Goal: Communication & Community: Answer question/provide support

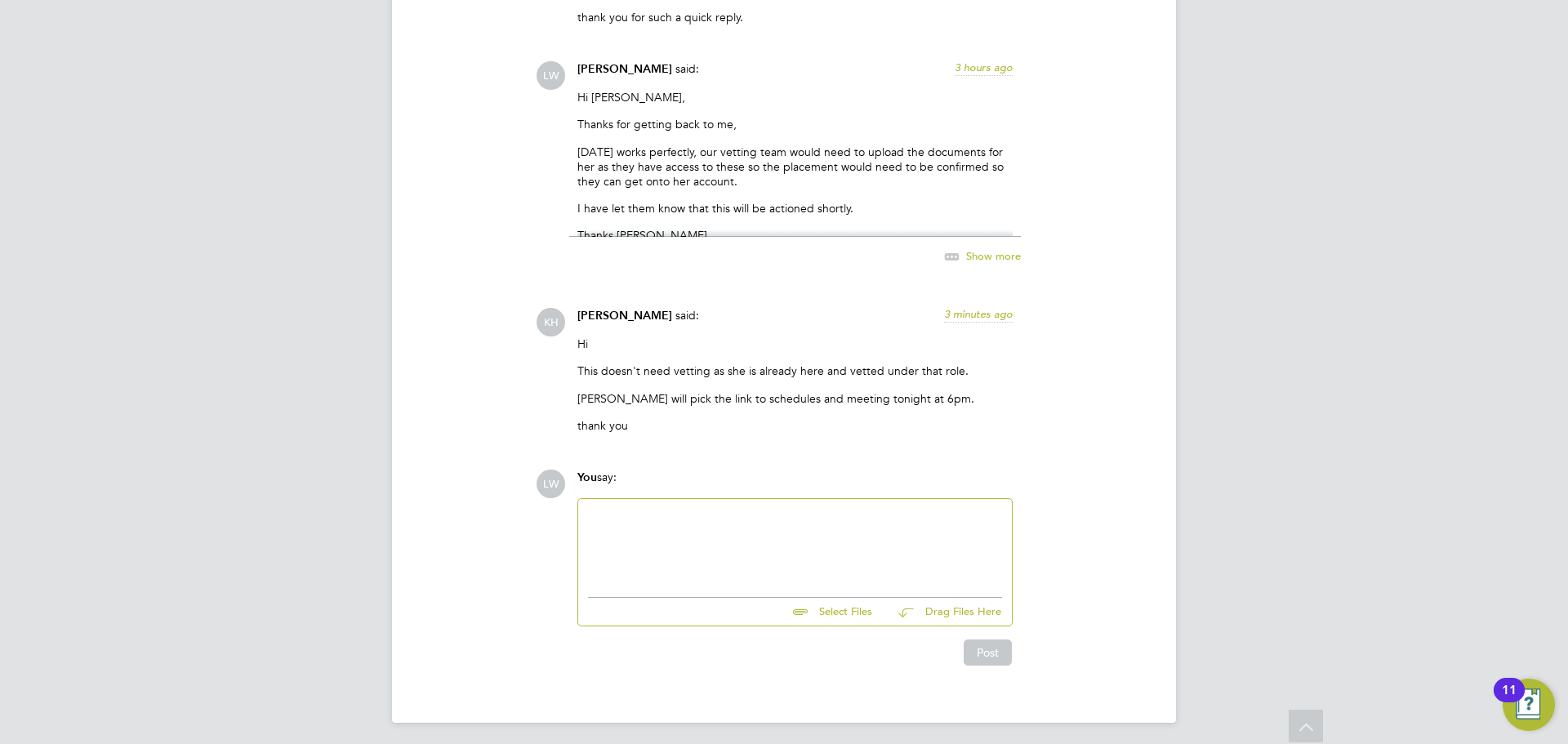
scroll to position [3575, 0]
click at [836, 522] on div at bounding box center [795, 540] width 414 height 71
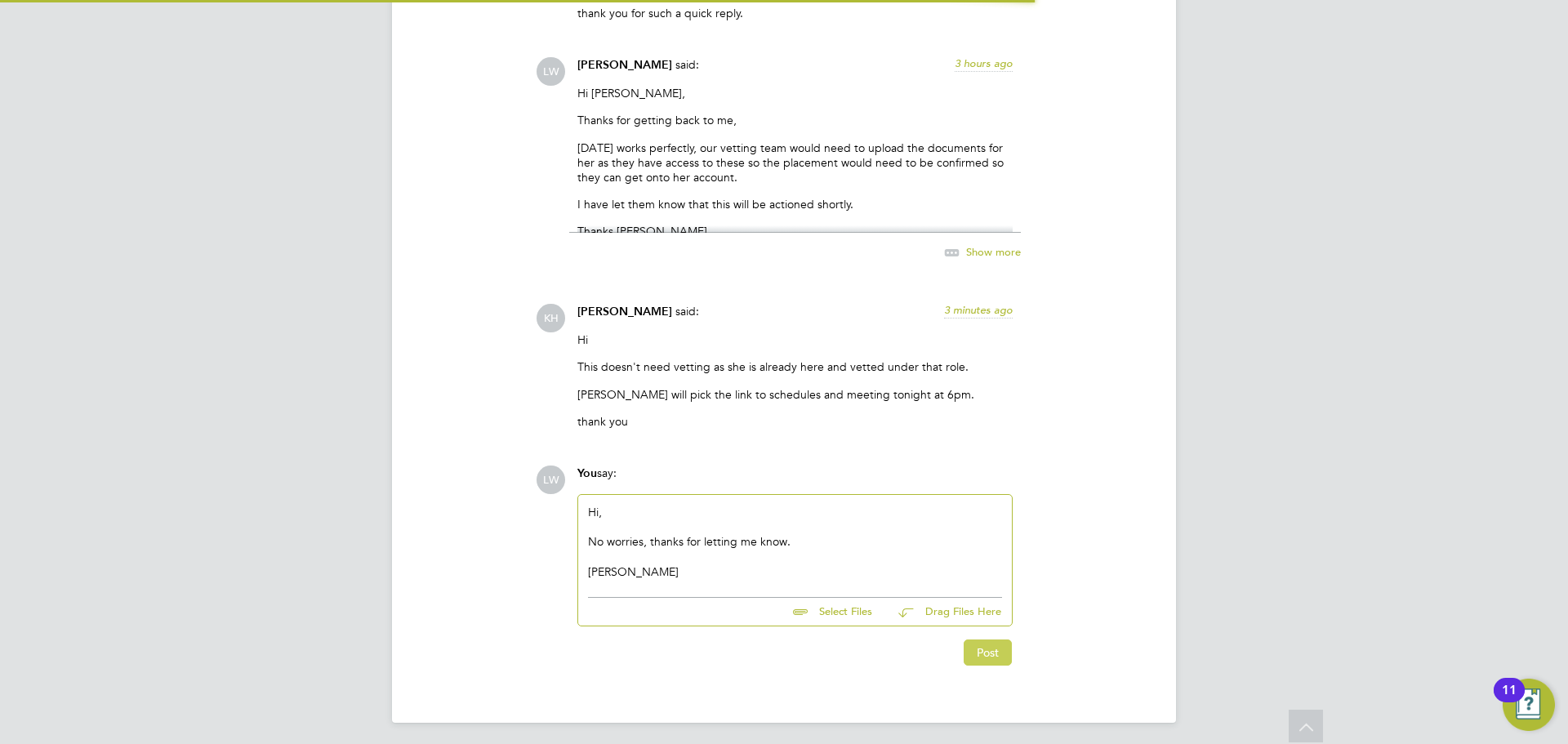
click at [1010, 656] on button "Post" at bounding box center [987, 652] width 48 height 26
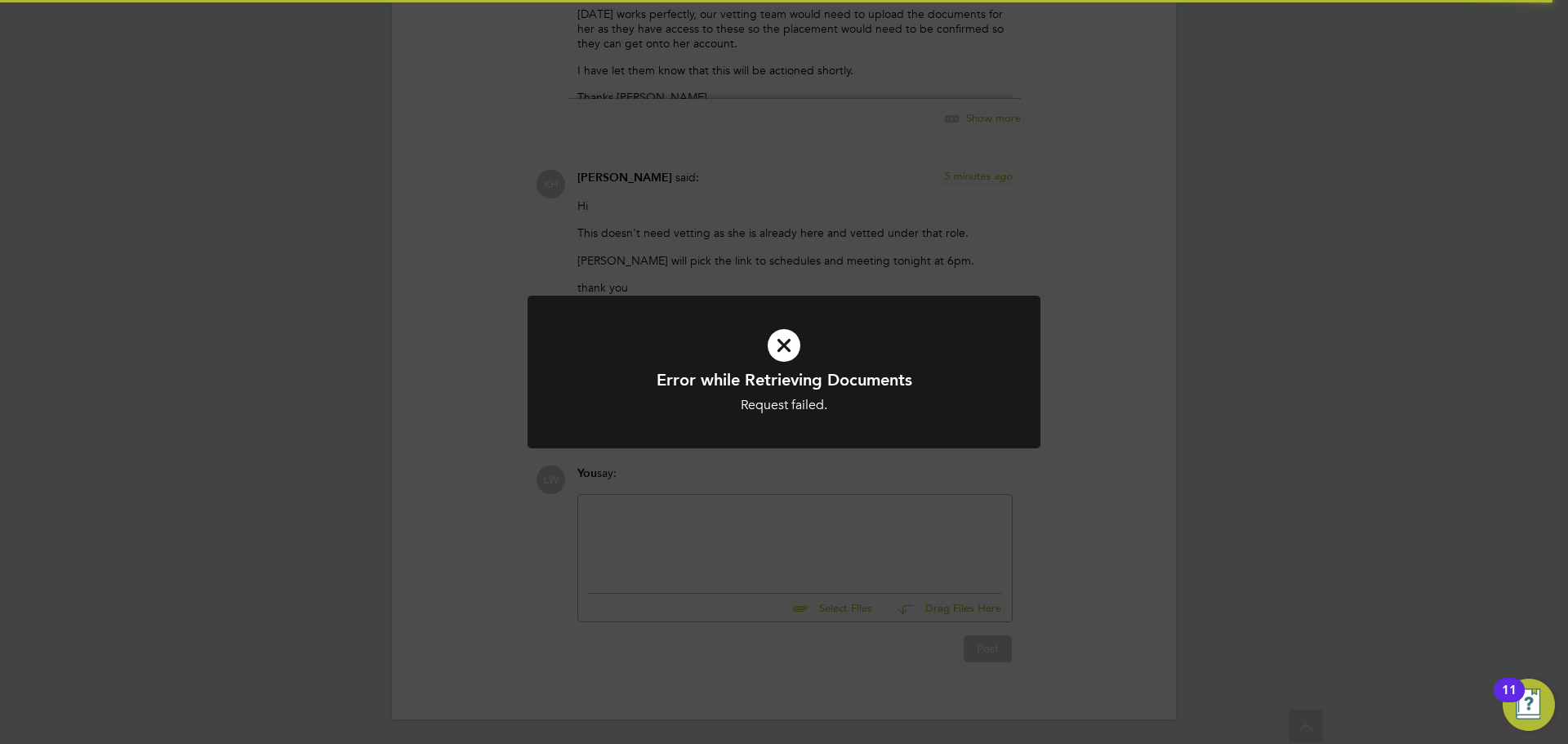
click at [1166, 308] on div "Error while Retrieving Documents Request failed. Cancel Okay" at bounding box center [784, 372] width 1568 height 744
click at [960, 151] on div "Error while Retrieving Documents Request failed. Cancel Okay" at bounding box center [784, 372] width 1568 height 744
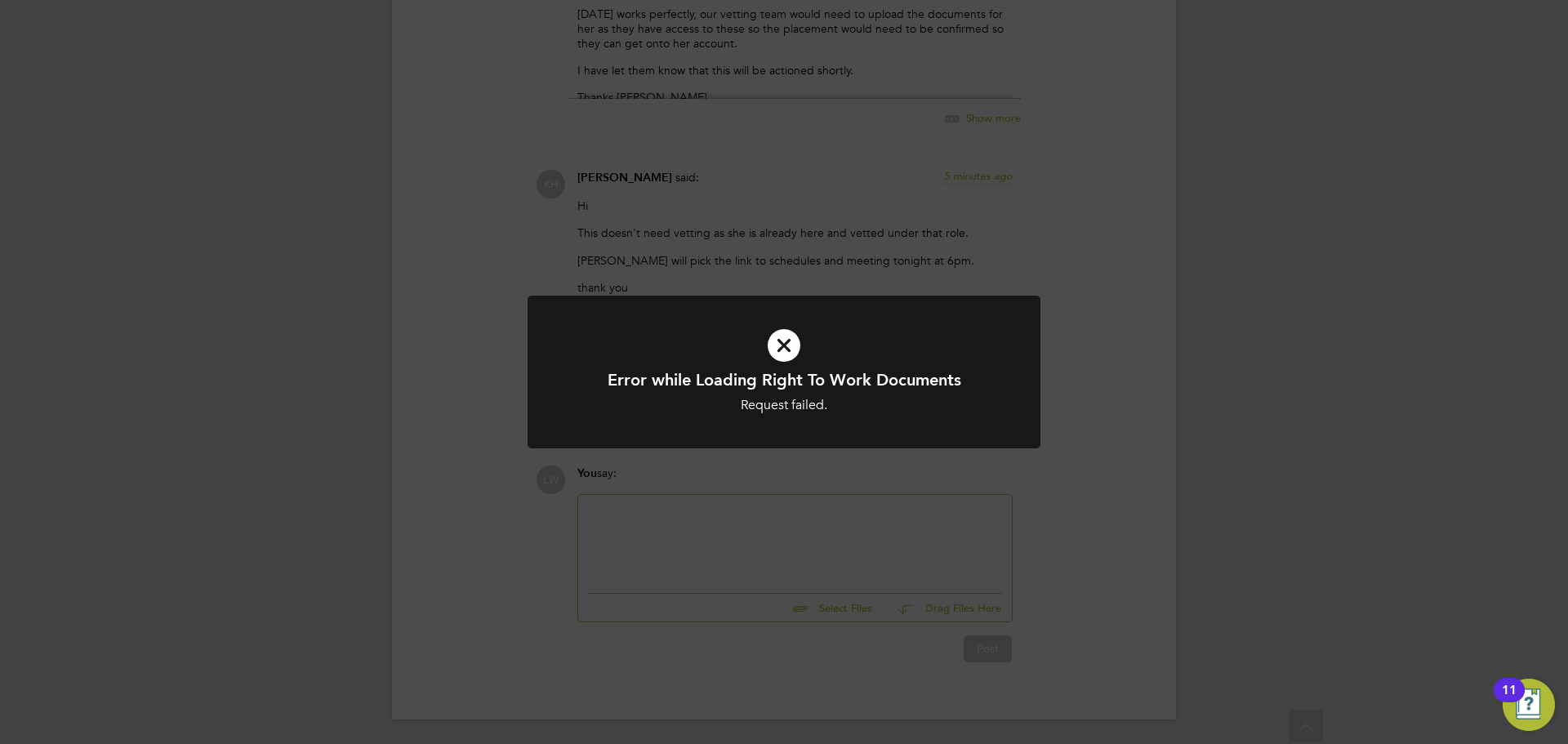
click at [330, 308] on div "Error while Loading Right To Work Documents Request failed. Cancel Okay" at bounding box center [784, 372] width 1568 height 744
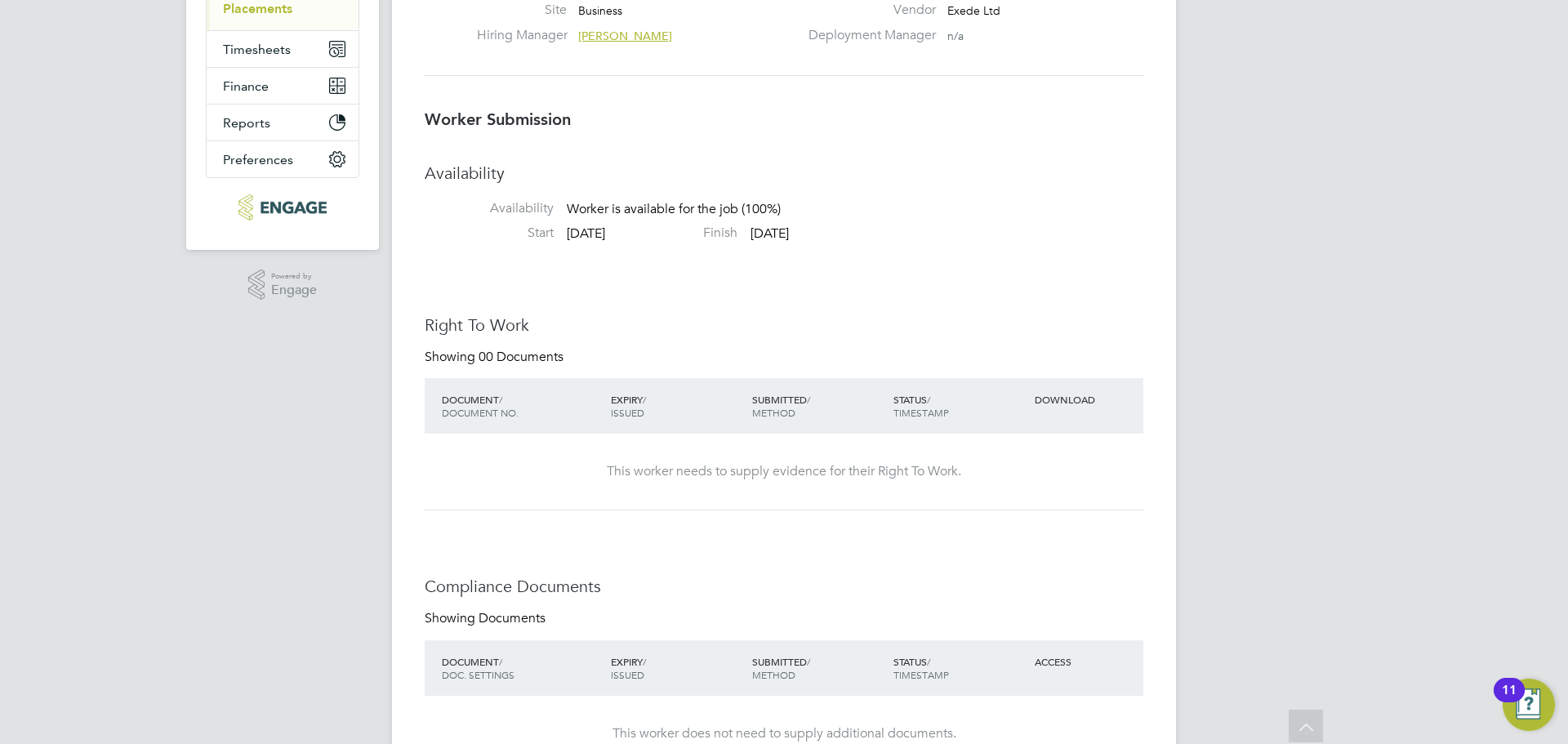
scroll to position [0, 0]
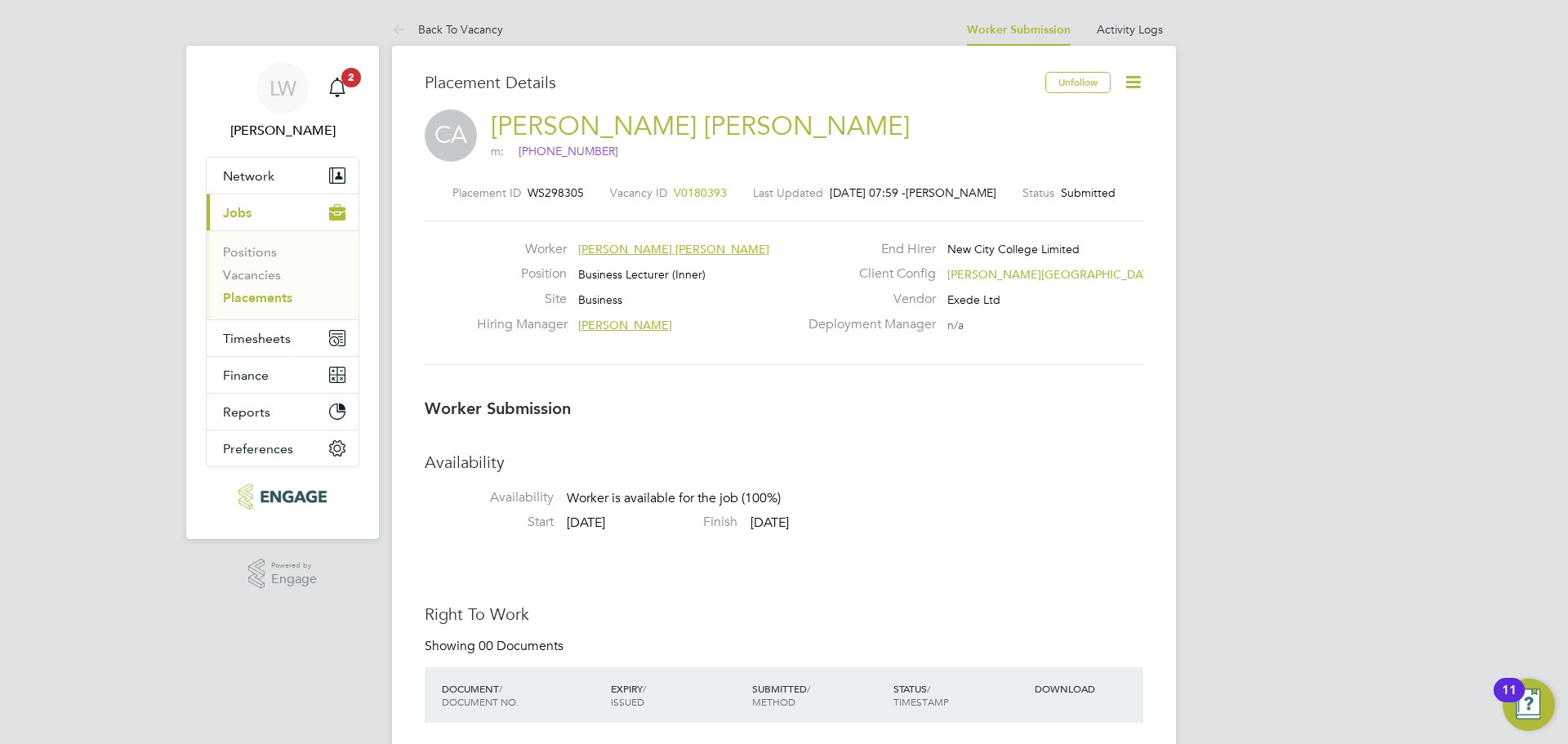
click at [980, 270] on span "[PERSON_NAME][GEOGRAPHIC_DATA]" at bounding box center [1053, 274] width 212 height 14
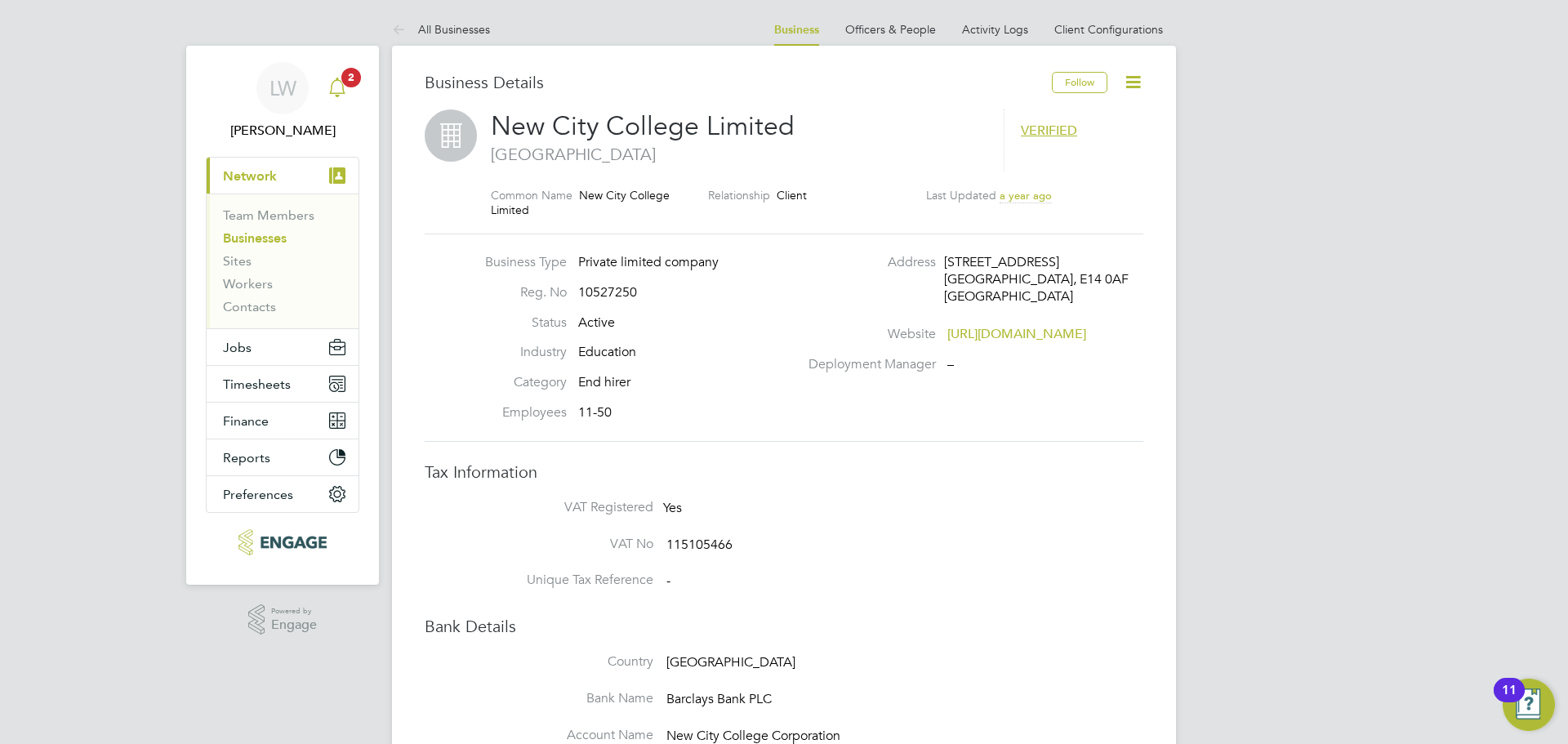
click at [346, 96] on icon "Main navigation" at bounding box center [337, 87] width 20 height 20
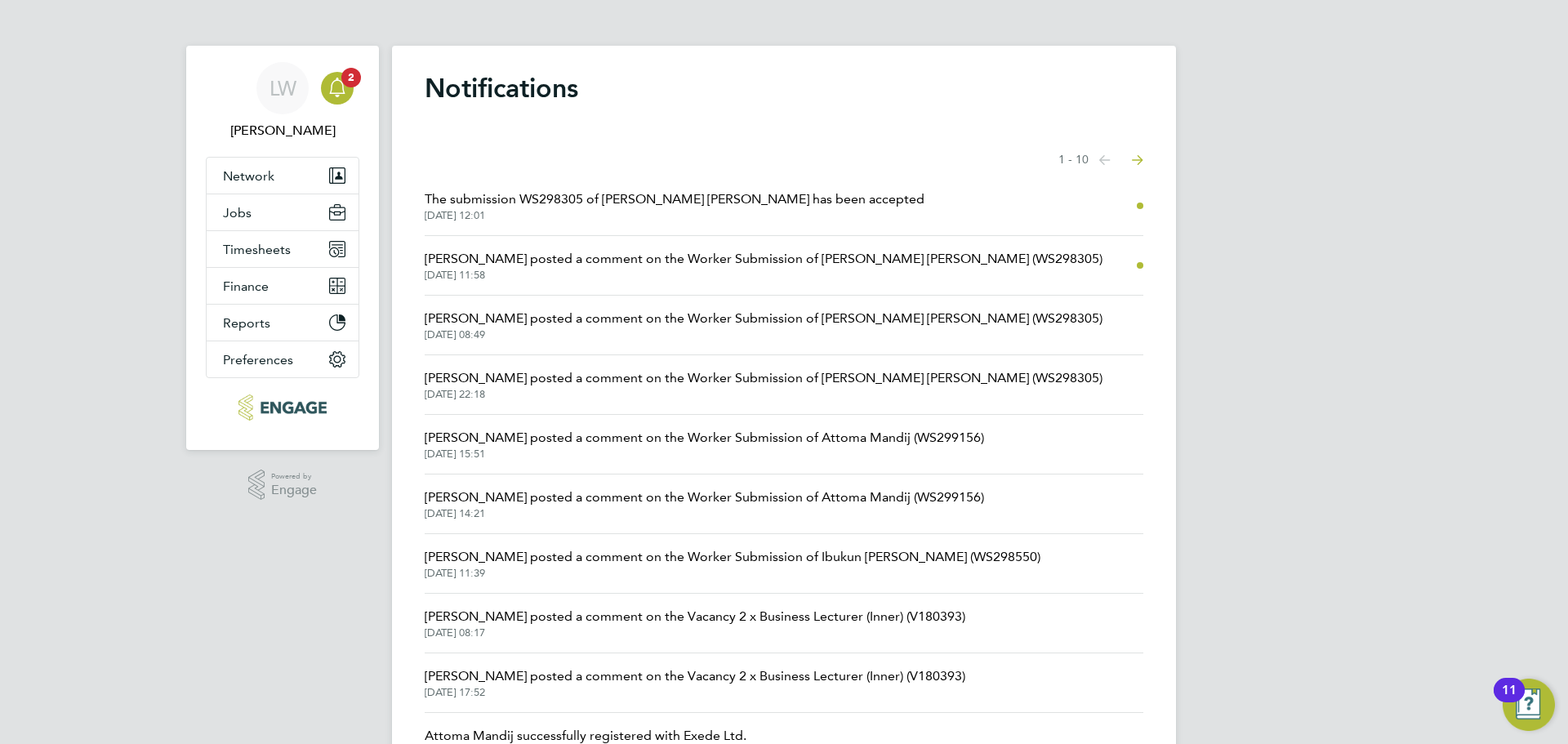
click at [734, 217] on span "[DATE] 12:01" at bounding box center [674, 215] width 500 height 13
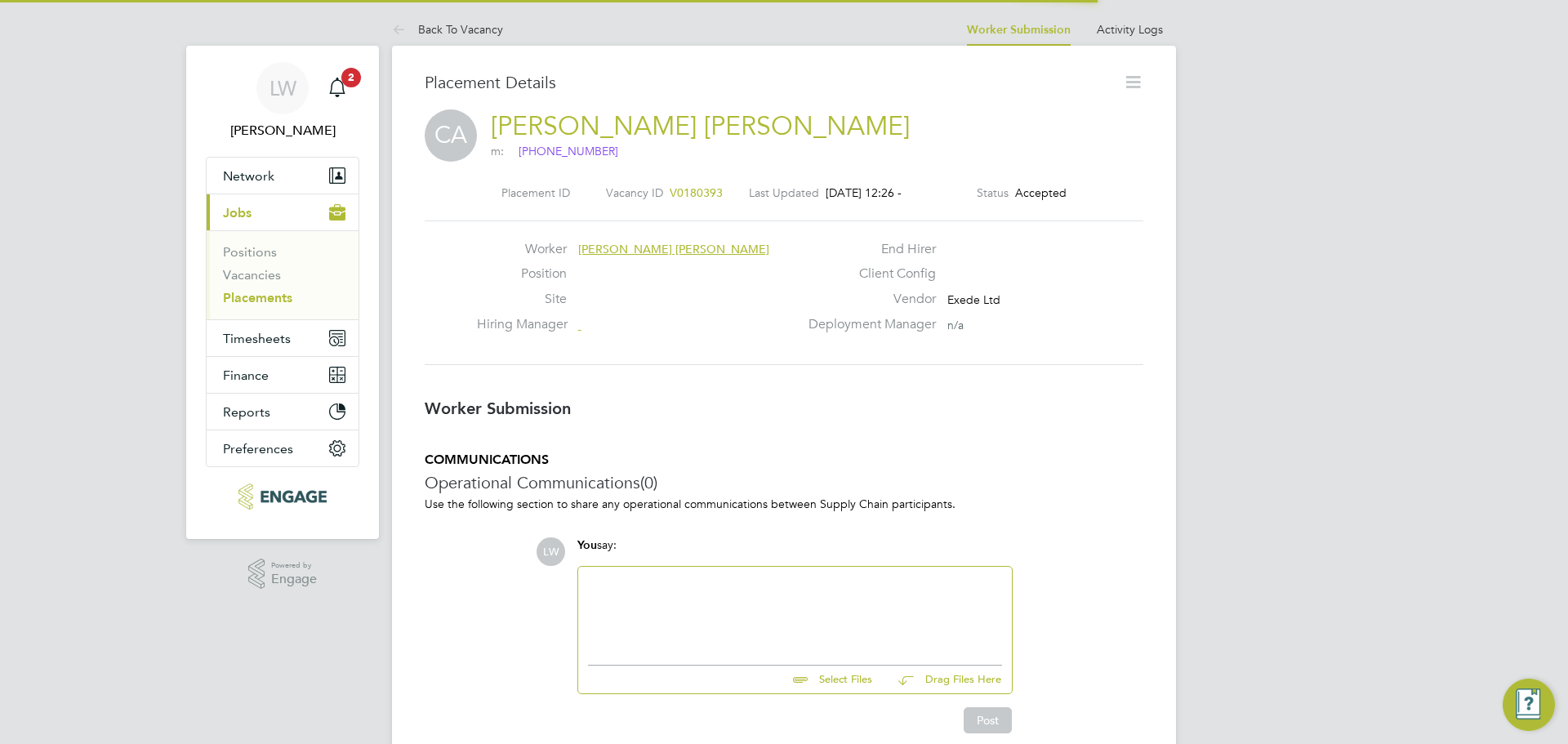
scroll to position [26, 322]
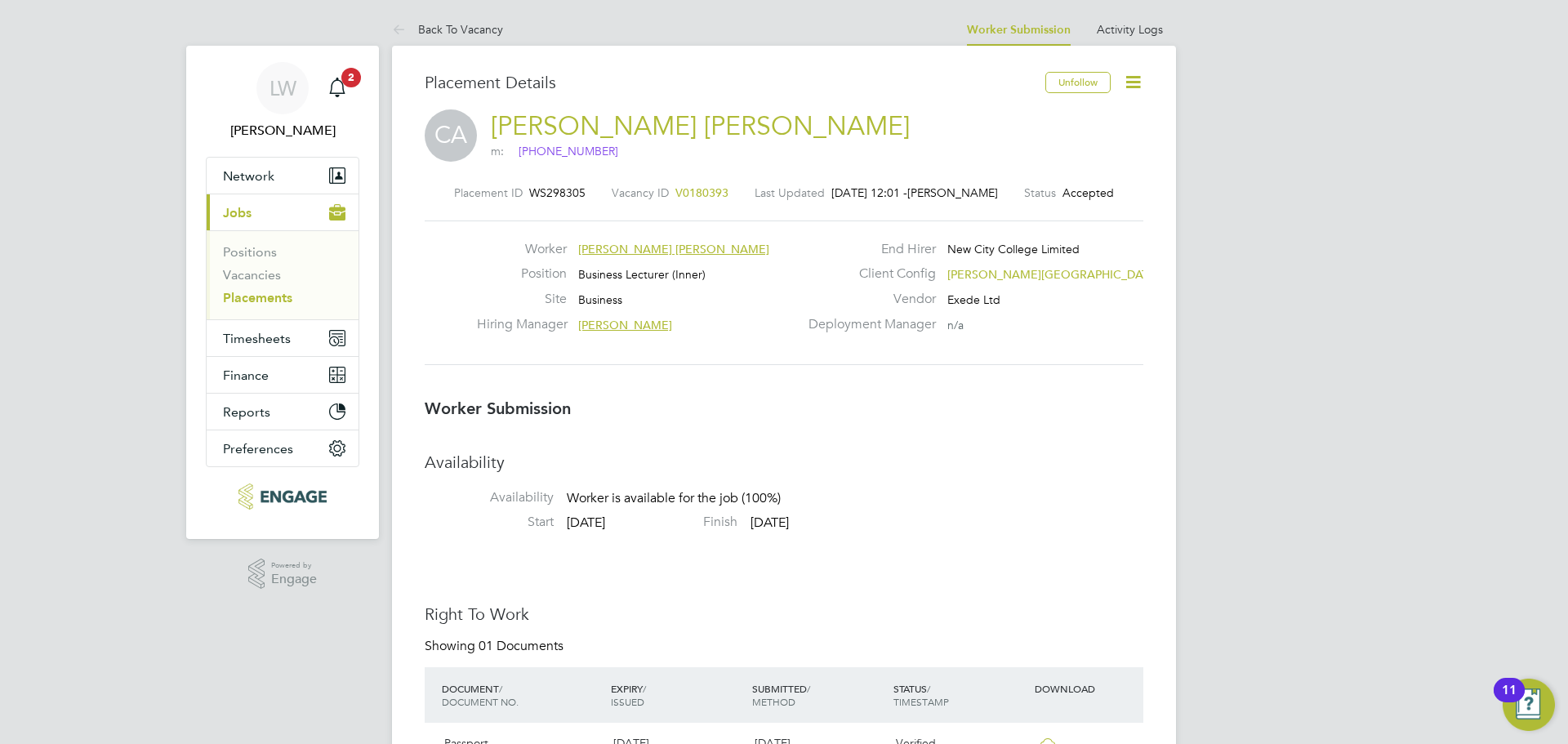
click at [1128, 88] on icon at bounding box center [1133, 82] width 20 height 20
click at [1020, 196] on li "Confirm" at bounding box center [1065, 199] width 151 height 23
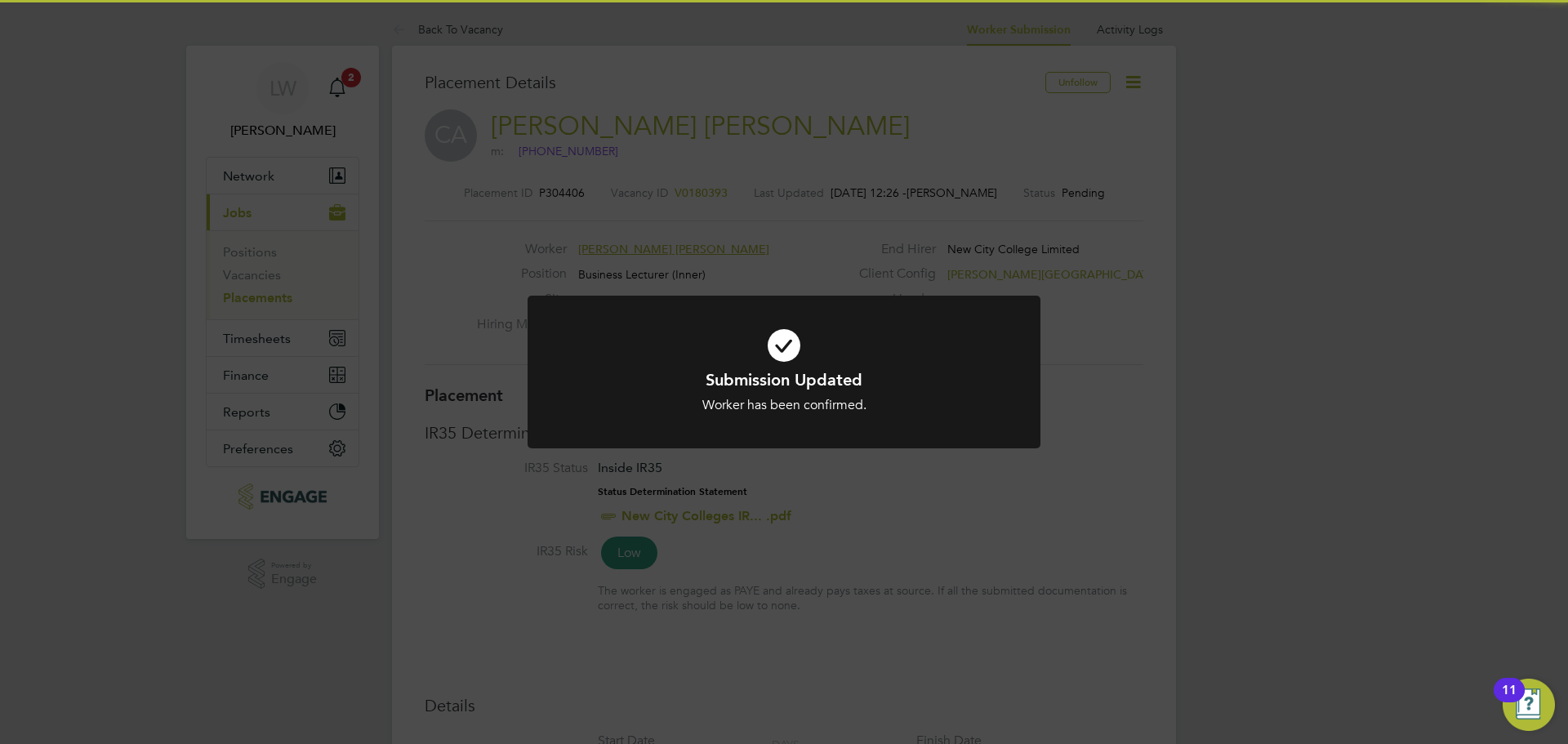
scroll to position [482, 0]
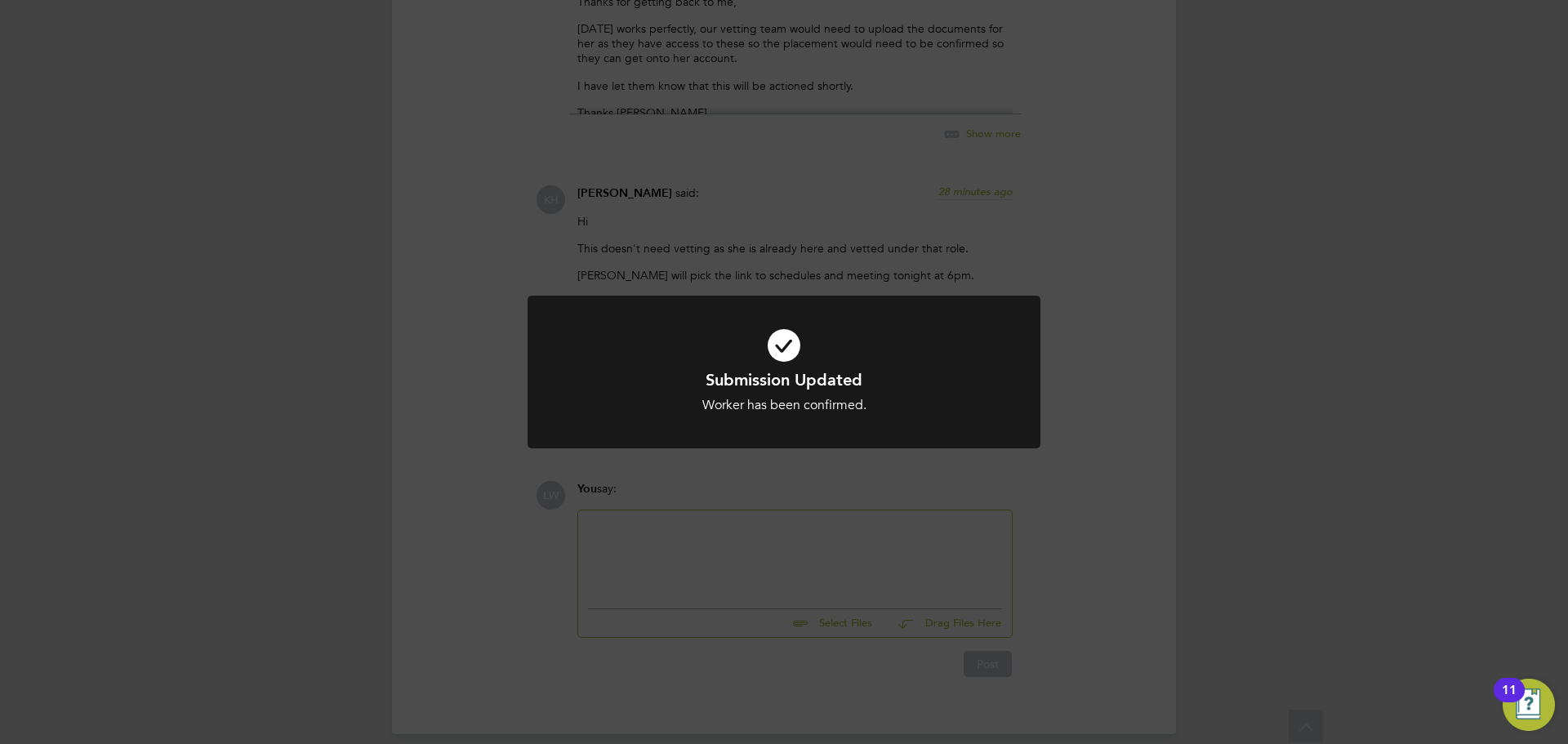
click at [1321, 299] on div "Submission Updated Worker has been confirmed. Cancel Okay" at bounding box center [784, 372] width 1568 height 744
